Goal: Navigation & Orientation: Understand site structure

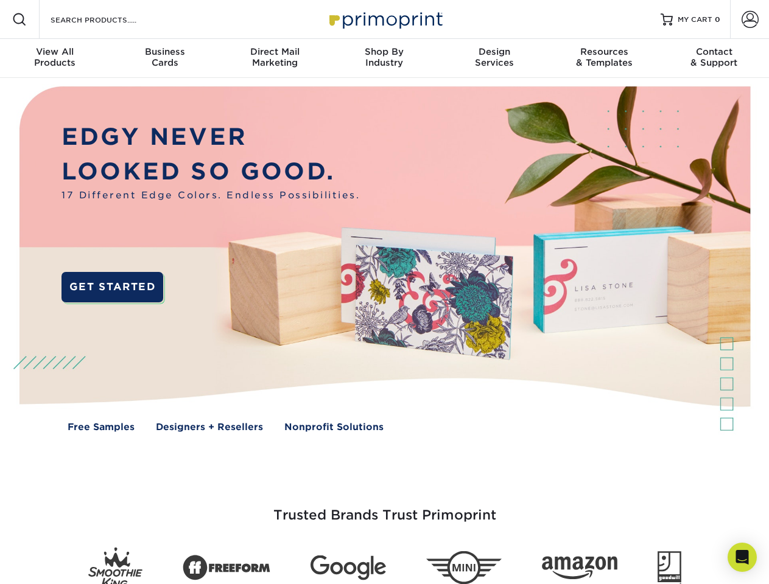
click at [384, 292] on img at bounding box center [384, 268] width 761 height 380
click at [19, 19] on span at bounding box center [19, 19] width 15 height 15
click at [749, 19] on span at bounding box center [749, 19] width 17 height 17
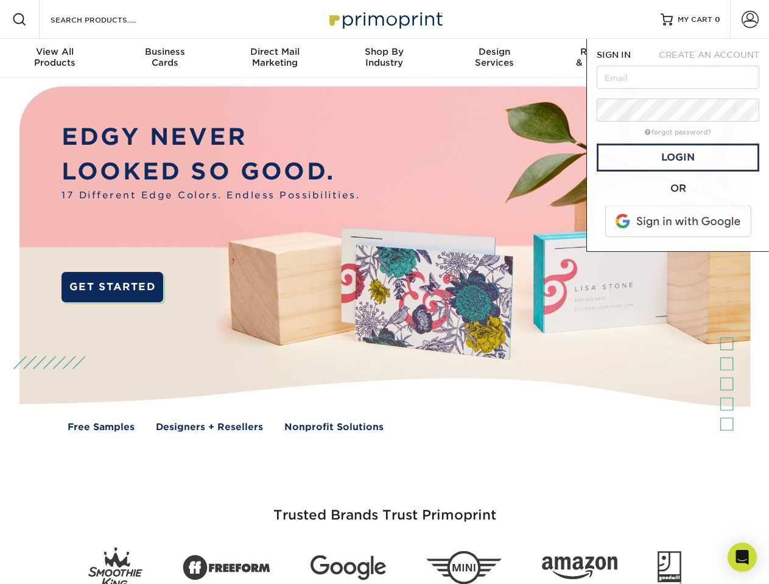
click at [55, 58] on div "View All Products" at bounding box center [55, 57] width 110 height 22
click at [164, 58] on div "Business Cards" at bounding box center [165, 57] width 110 height 22
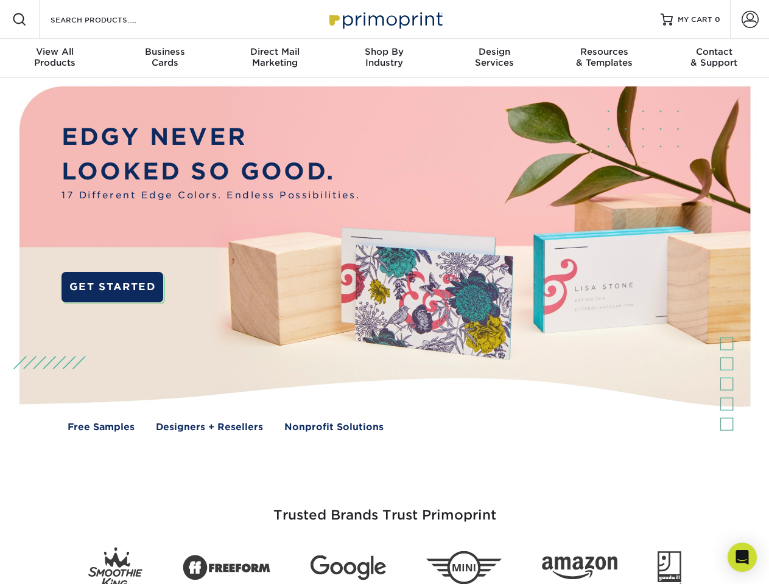
click at [275, 58] on div "Direct Mail Marketing" at bounding box center [275, 57] width 110 height 22
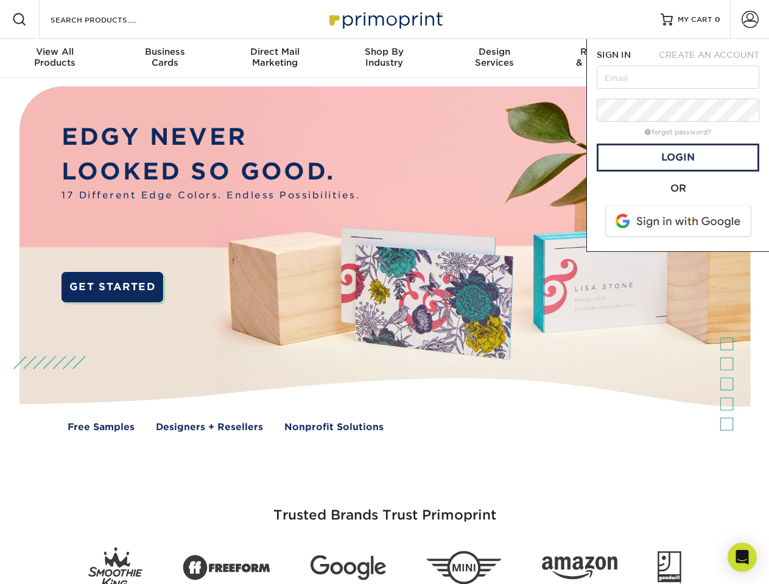
click at [384, 58] on div "Shop By Industry" at bounding box center [384, 57] width 110 height 22
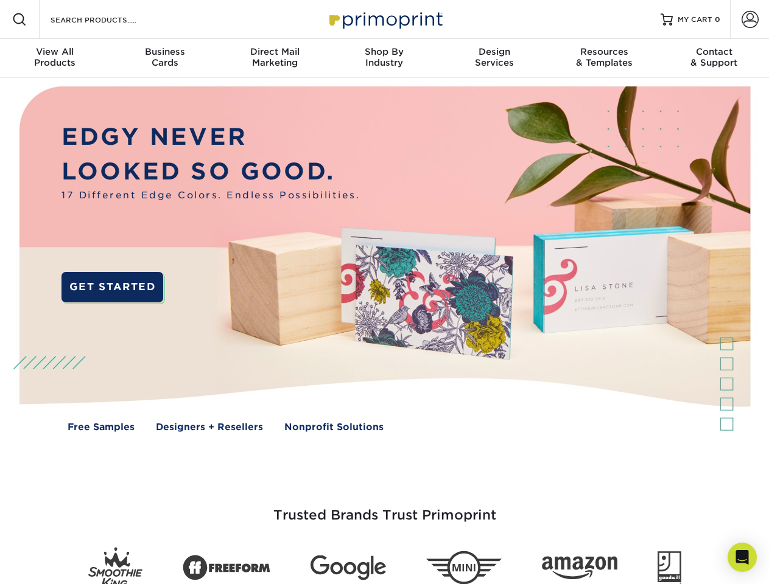
click at [494, 58] on div "Design Services" at bounding box center [494, 57] width 110 height 22
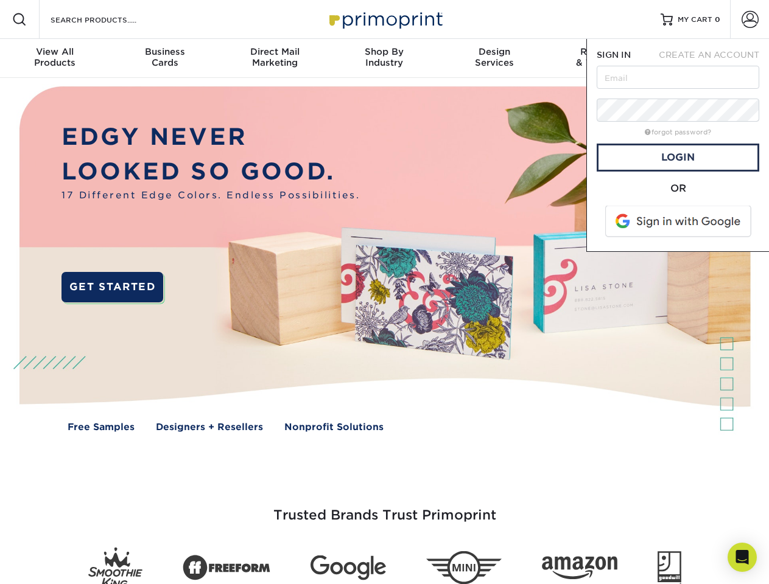
click at [604, 58] on span "SIGN IN" at bounding box center [614, 55] width 34 height 10
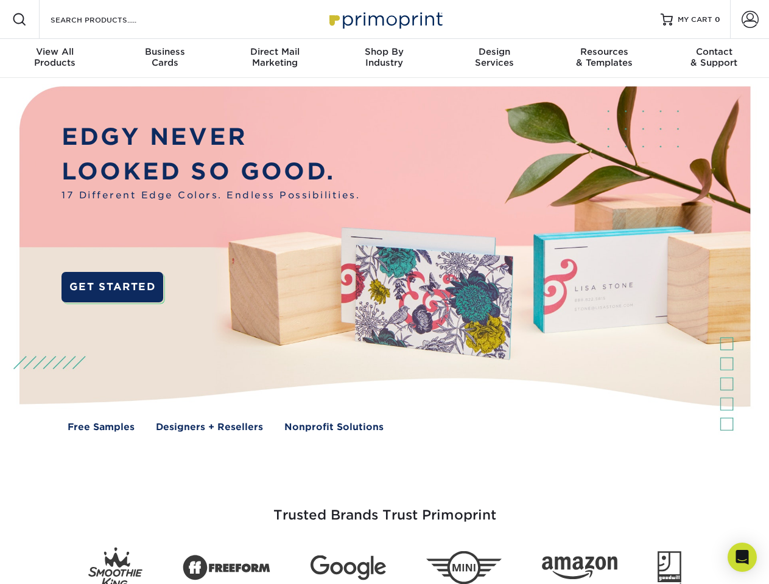
click at [714, 58] on div "Contact & Support" at bounding box center [714, 57] width 110 height 22
